Goal: Information Seeking & Learning: Learn about a topic

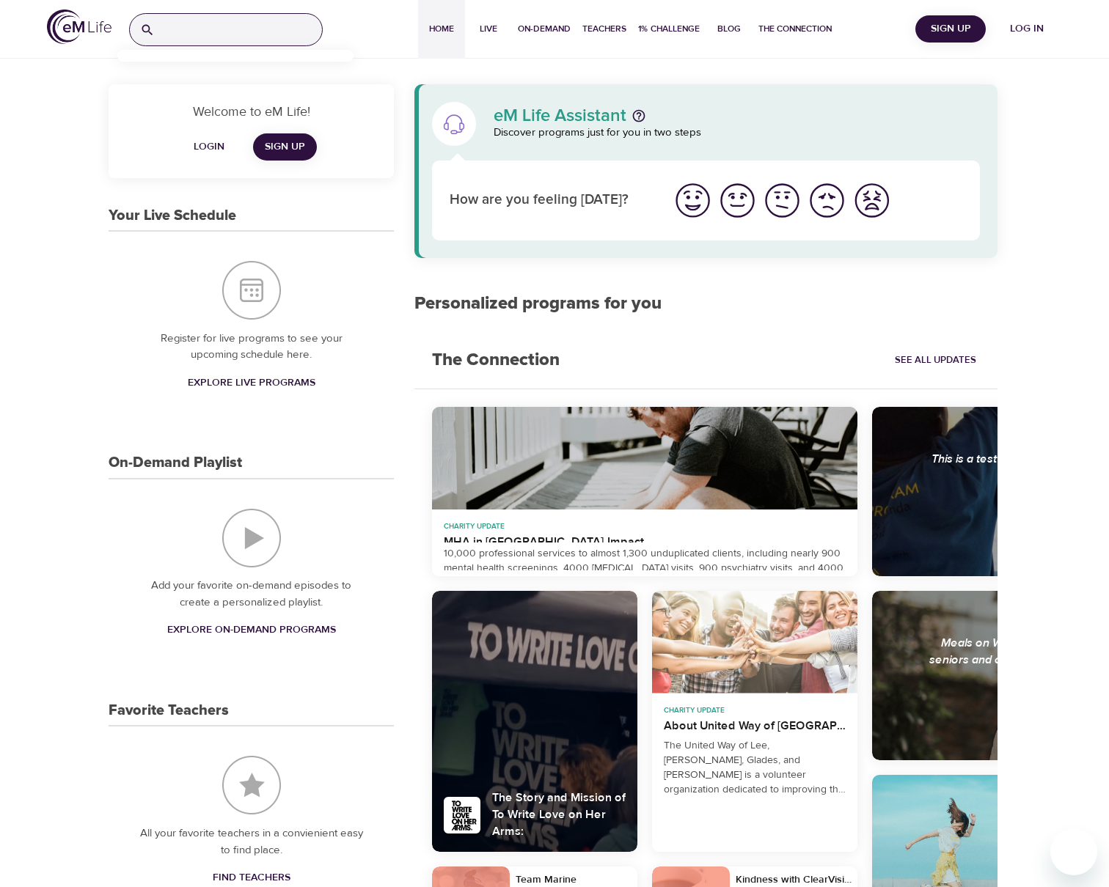
click at [250, 35] on input "search" at bounding box center [241, 30] width 161 height 32
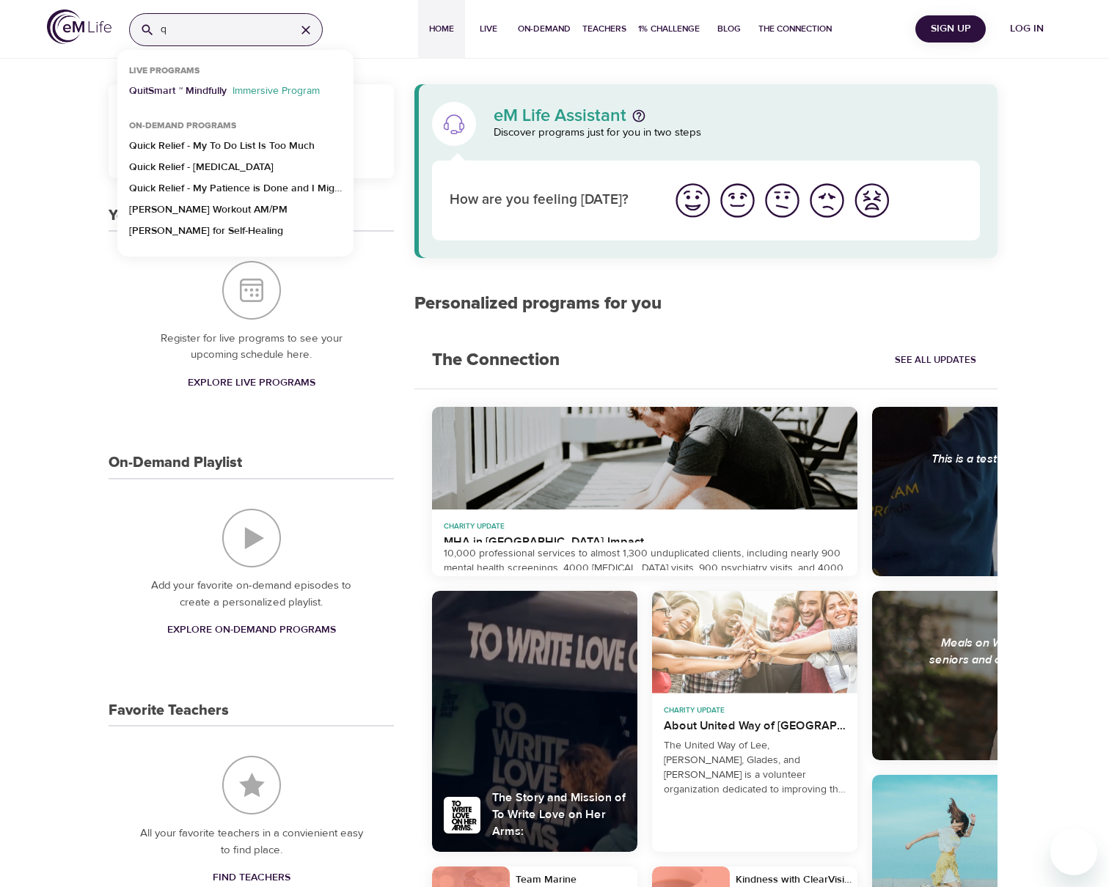
type input "q"
click at [211, 86] on p "QuitSmart ™ Mindfully" at bounding box center [178, 94] width 98 height 21
